Goal: Task Accomplishment & Management: Complete application form

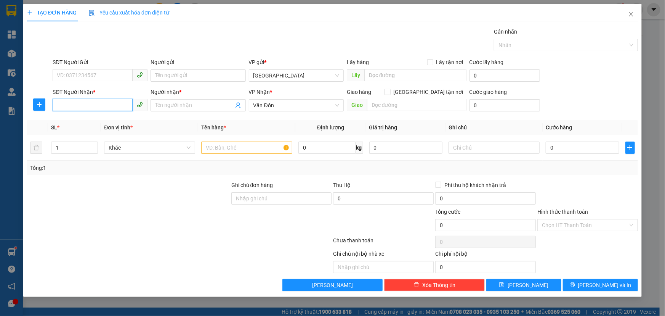
click at [98, 102] on input "SĐT Người Nhận *" at bounding box center [93, 105] width 80 height 12
click at [106, 117] on div "0931526555 - hảo thảnh monbay" at bounding box center [100, 120] width 86 height 8
type input "0931526555"
type input "hảo thảnh monbay"
type input "hạ long"
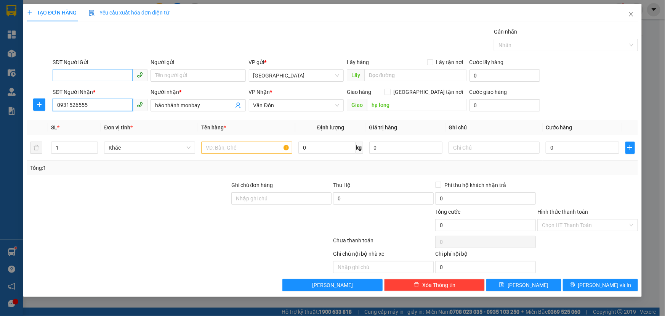
type input "0931526555"
click at [114, 75] on input "SĐT Người Gửi" at bounding box center [93, 75] width 80 height 12
click at [103, 92] on div "0902262266 - cty toàn phát" at bounding box center [100, 91] width 86 height 8
type input "0902262266"
type input "cty toàn phát"
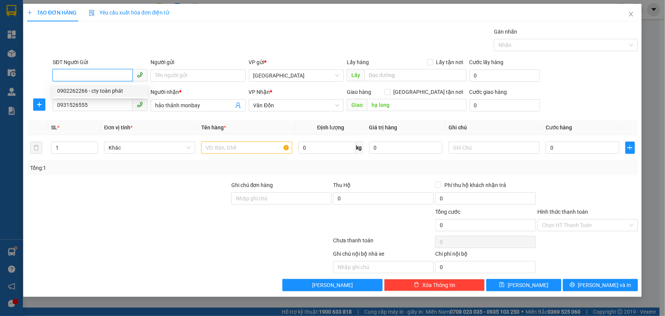
type input "vphn"
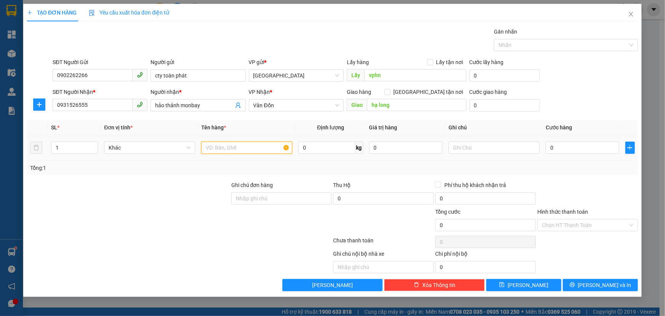
click at [234, 147] on input "text" at bounding box center [246, 147] width 91 height 12
type input "thùng xốp"
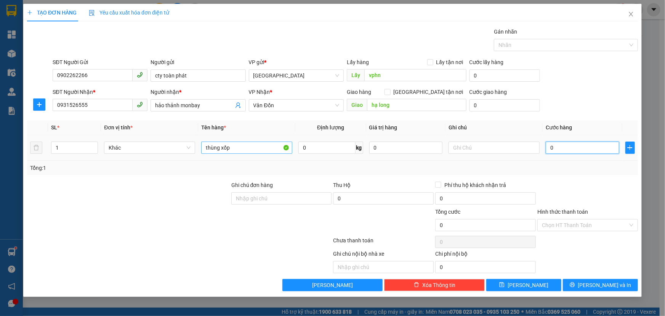
type input "8"
type input "80"
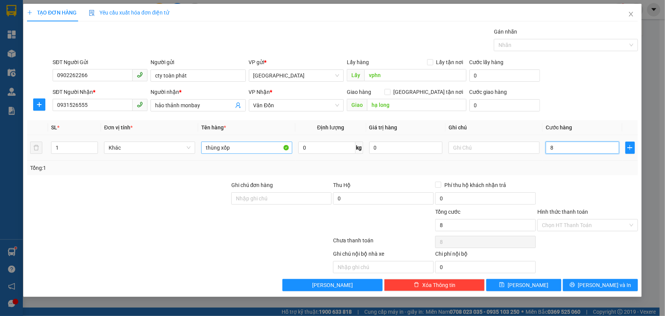
type input "80"
type input "800"
type input "8.000"
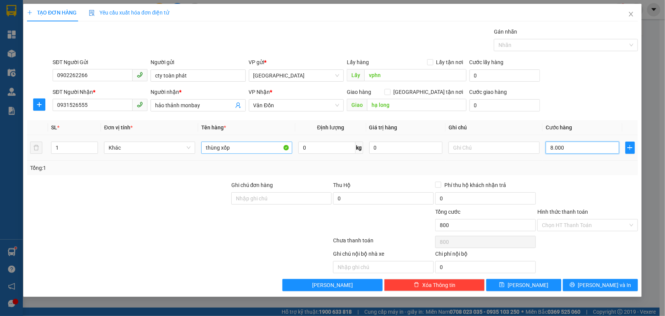
type input "8.000"
type input "80.000"
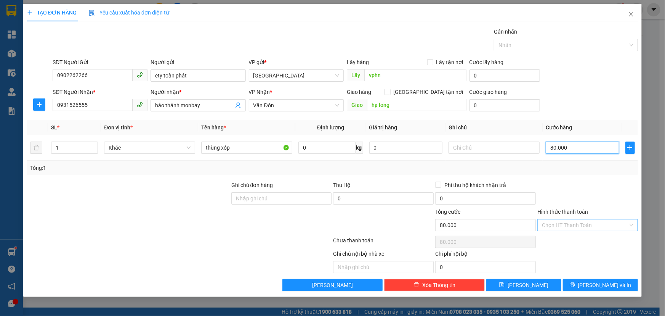
type input "80.000"
click at [578, 225] on input "Hình thức thanh toán" at bounding box center [585, 224] width 86 height 11
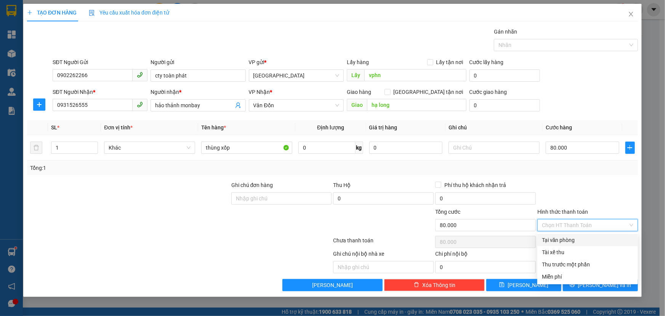
click at [563, 240] on div "Tại văn phòng" at bounding box center [587, 240] width 91 height 8
type input "0"
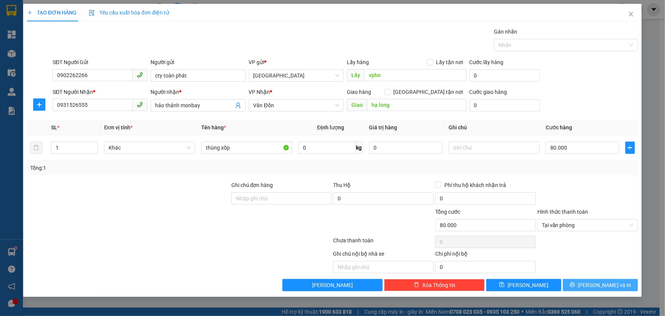
click at [595, 282] on span "[PERSON_NAME] và In" at bounding box center [604, 284] width 53 height 8
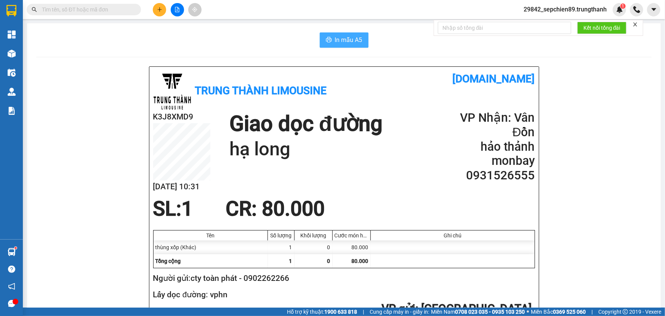
click at [337, 35] on span "In mẫu A5" at bounding box center [348, 40] width 27 height 10
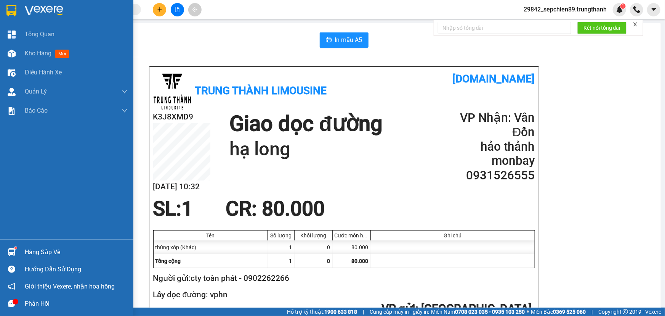
drag, startPoint x: 45, startPoint y: 8, endPoint x: 50, endPoint y: 6, distance: 5.2
click at [45, 8] on img at bounding box center [44, 10] width 38 height 11
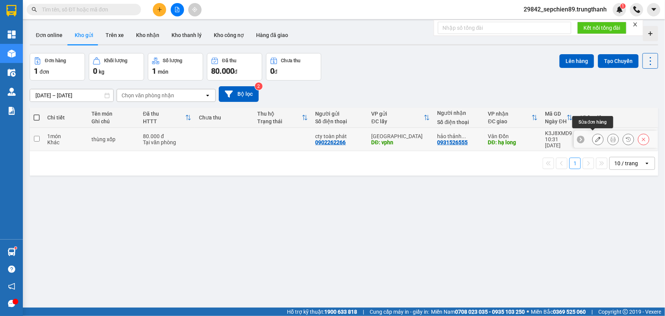
click at [595, 136] on icon at bounding box center [597, 138] width 5 height 5
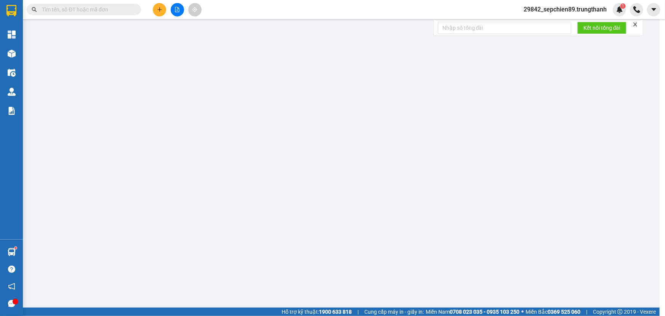
type input "0902262266"
type input "cty toàn phát"
type input "vphn"
type input "0931526555"
type input "hảo thảnh monbay"
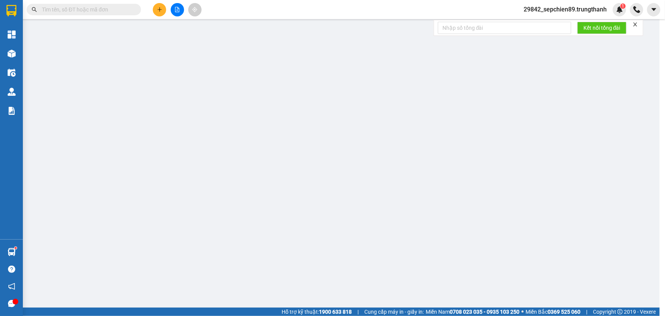
type input "hạ long"
type input "80.000"
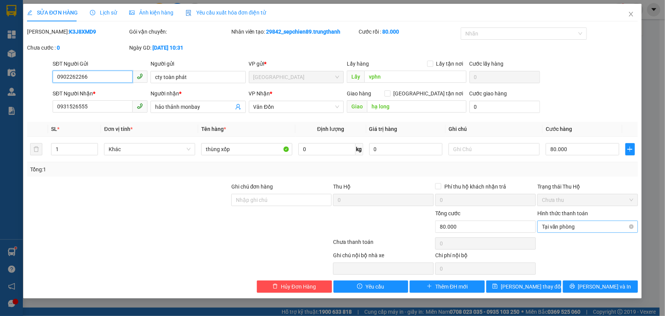
click at [572, 229] on span "Tại văn phòng" at bounding box center [587, 226] width 91 height 11
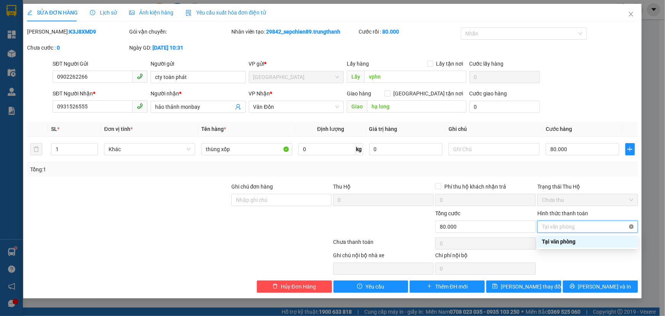
type input "80.000"
click at [574, 253] on div "Ghi chú nội bộ nhà xe Chi phí nội bộ 0" at bounding box center [332, 263] width 612 height 24
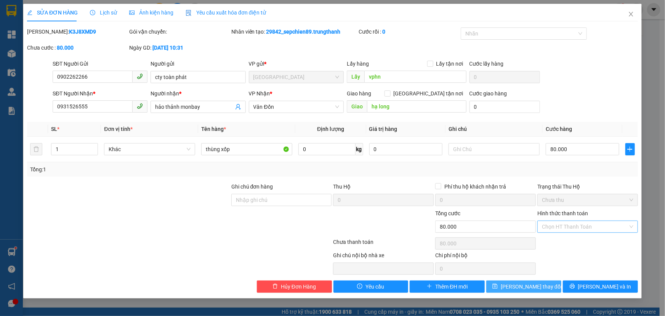
click at [525, 286] on span "[PERSON_NAME] thay đổi" at bounding box center [531, 286] width 61 height 8
